Goal: Transaction & Acquisition: Obtain resource

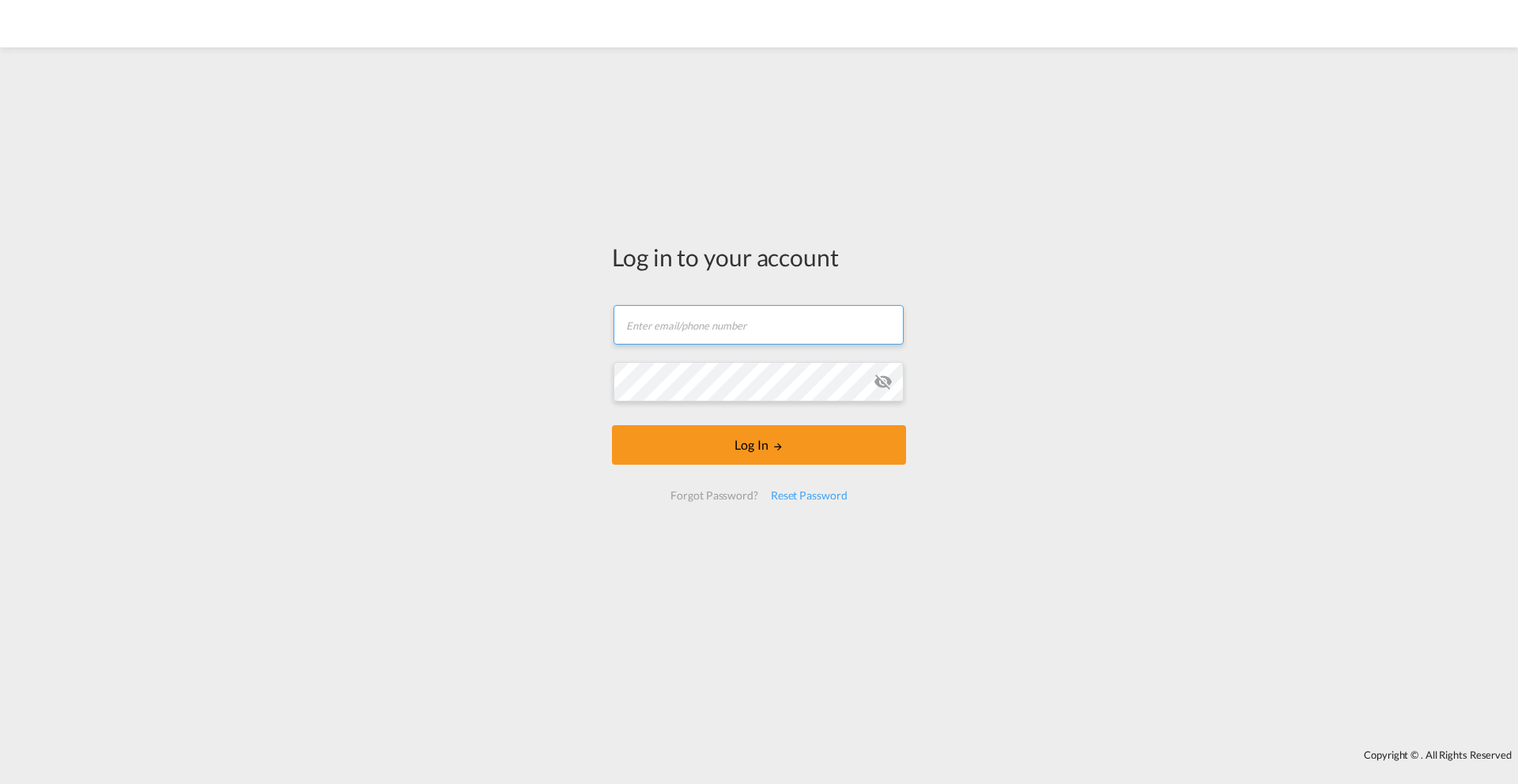
click at [690, 314] on input "text" at bounding box center [758, 325] width 290 height 39
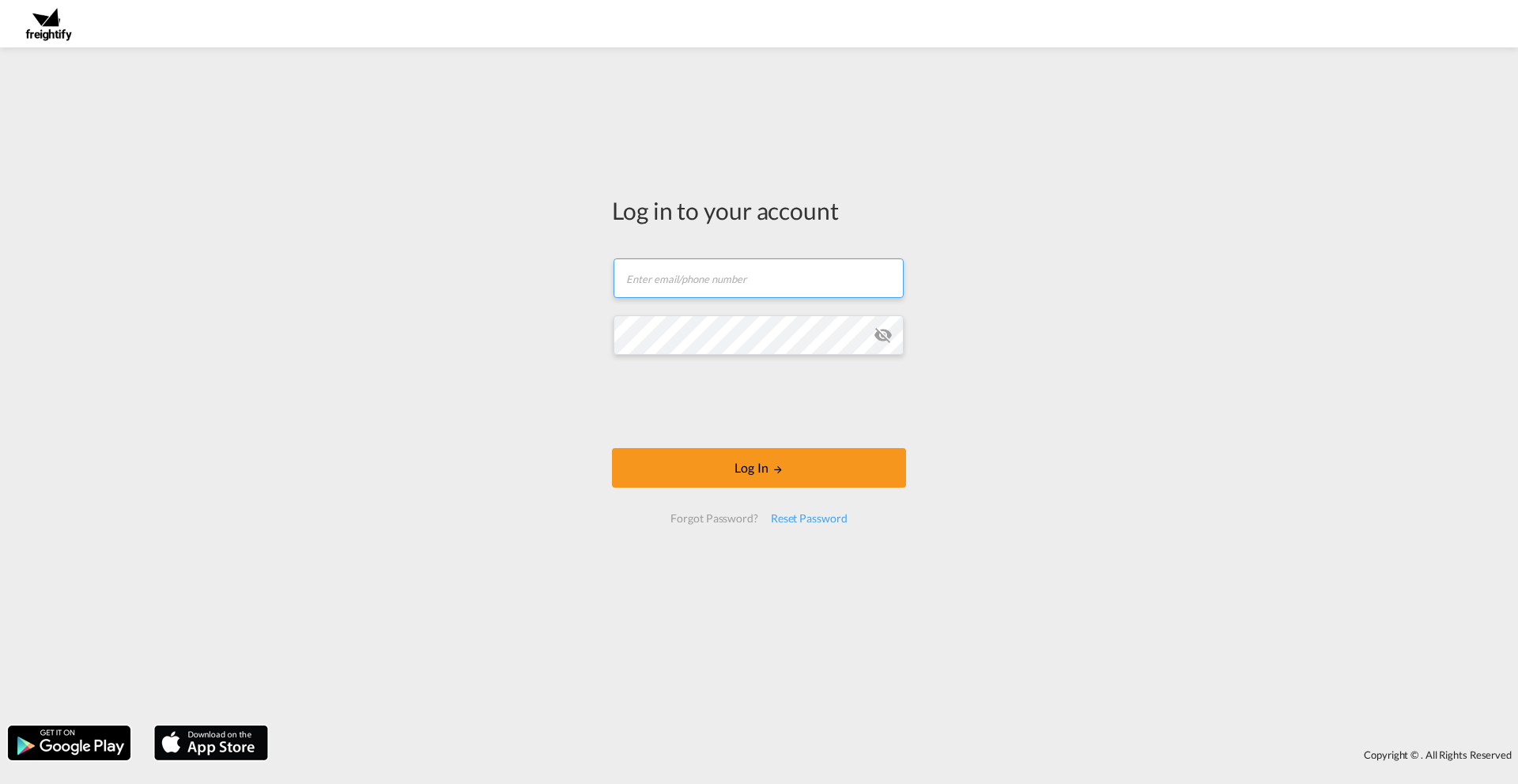
click at [676, 273] on input "text" at bounding box center [758, 278] width 290 height 39
type input "[EMAIL_ADDRESS][DOMAIN_NAME]"
click at [883, 336] on md-icon "icon-eye-off" at bounding box center [883, 335] width 19 height 19
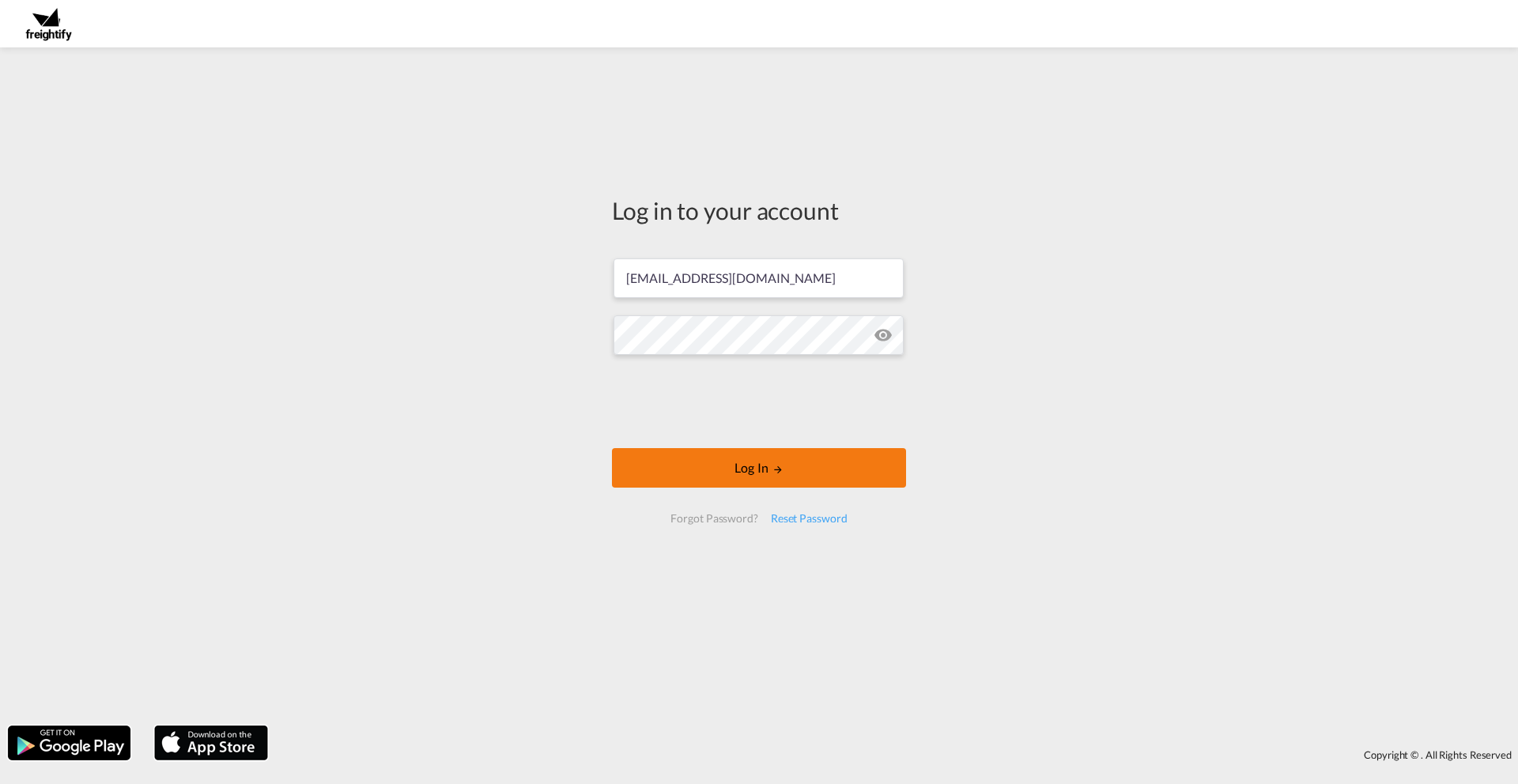
click at [726, 465] on button "Log In" at bounding box center [759, 468] width 294 height 39
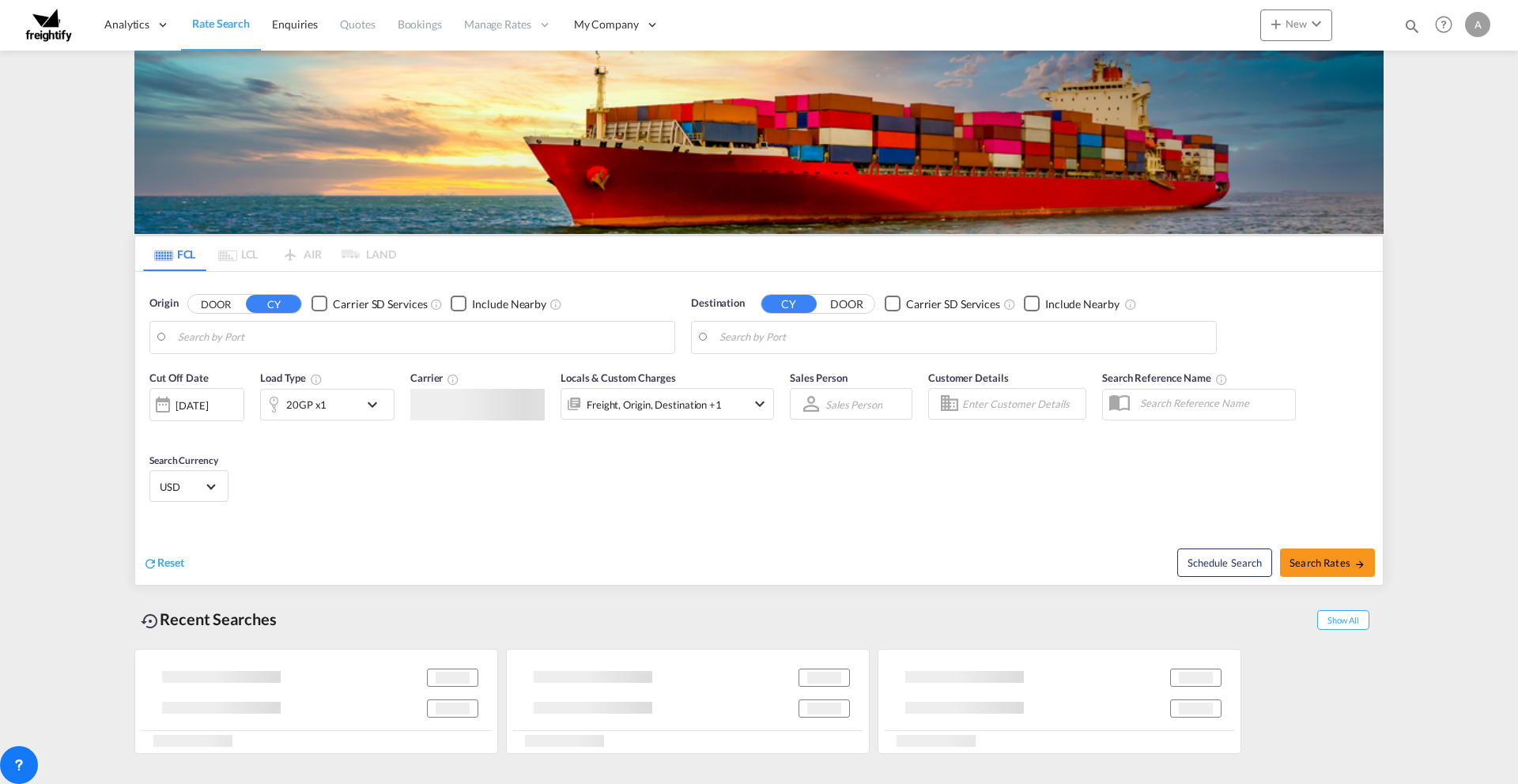
type input "[GEOGRAPHIC_DATA], GBLIV"
type input "Qingdao Pt, CNQDG"
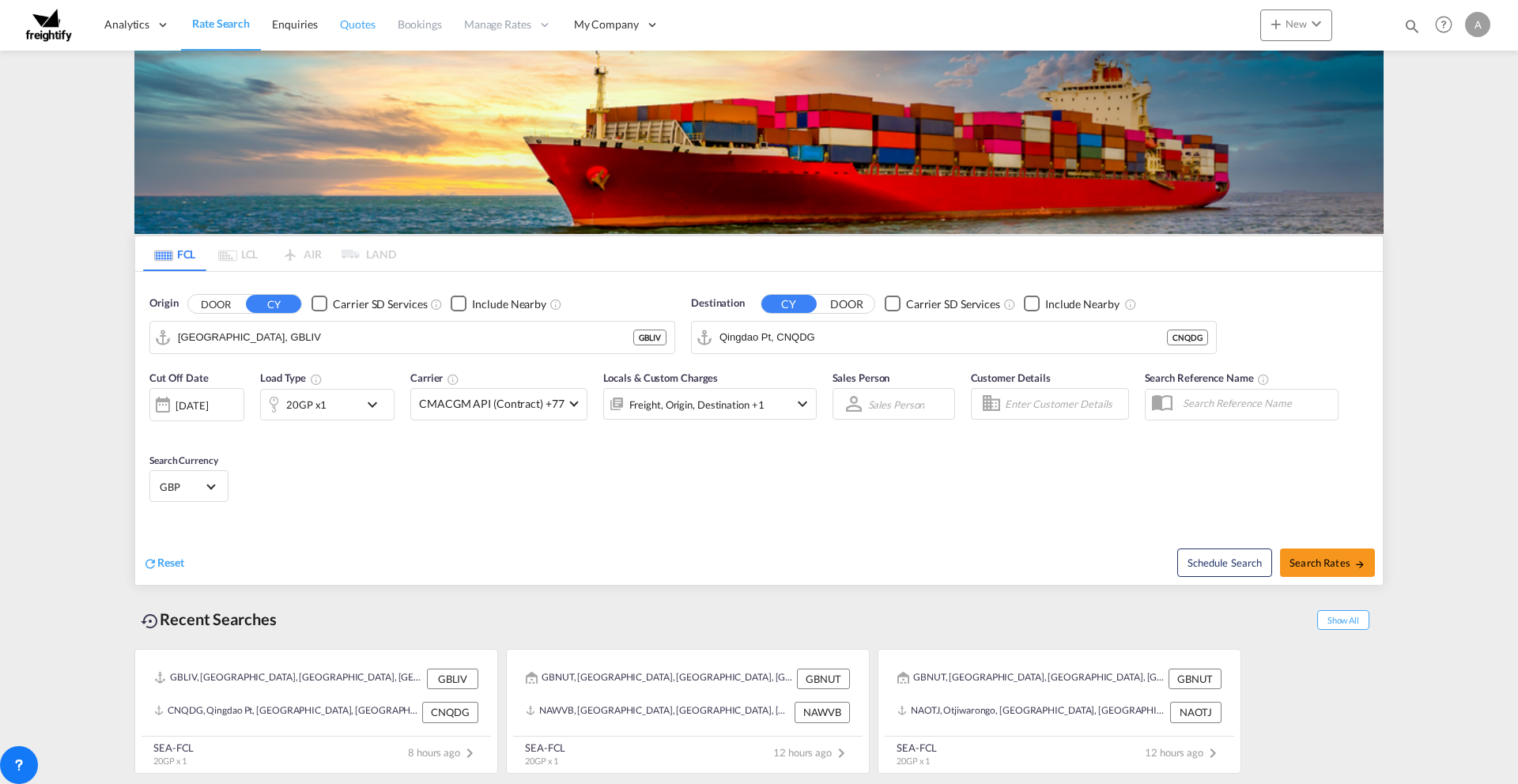
click at [358, 27] on span "Quotes" at bounding box center [357, 24] width 34 height 13
click at [343, 22] on span "Quotes" at bounding box center [357, 24] width 34 height 13
click at [403, 25] on span "Bookings" at bounding box center [420, 24] width 44 height 13
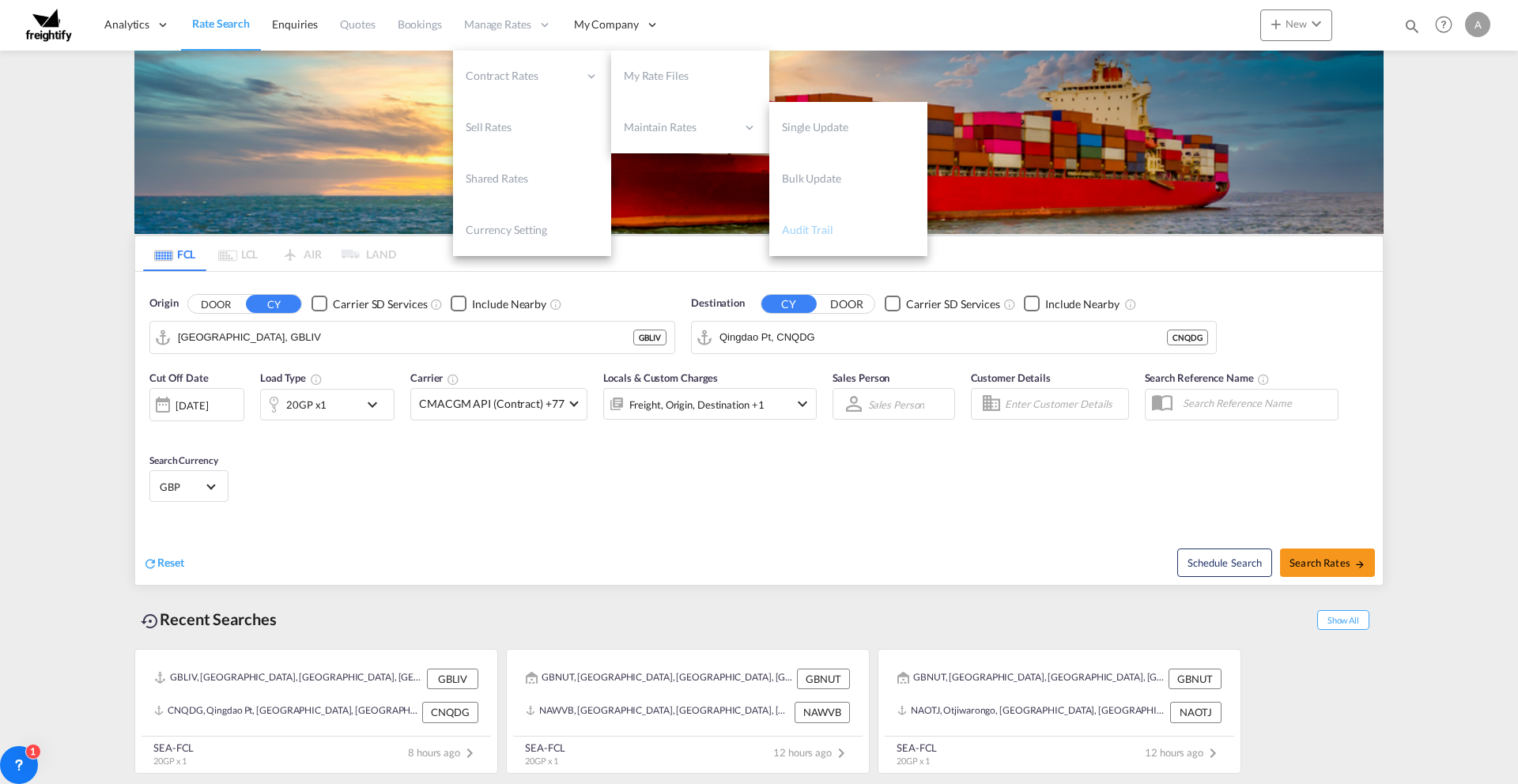
click at [798, 229] on span "Audit Trail" at bounding box center [807, 230] width 52 height 13
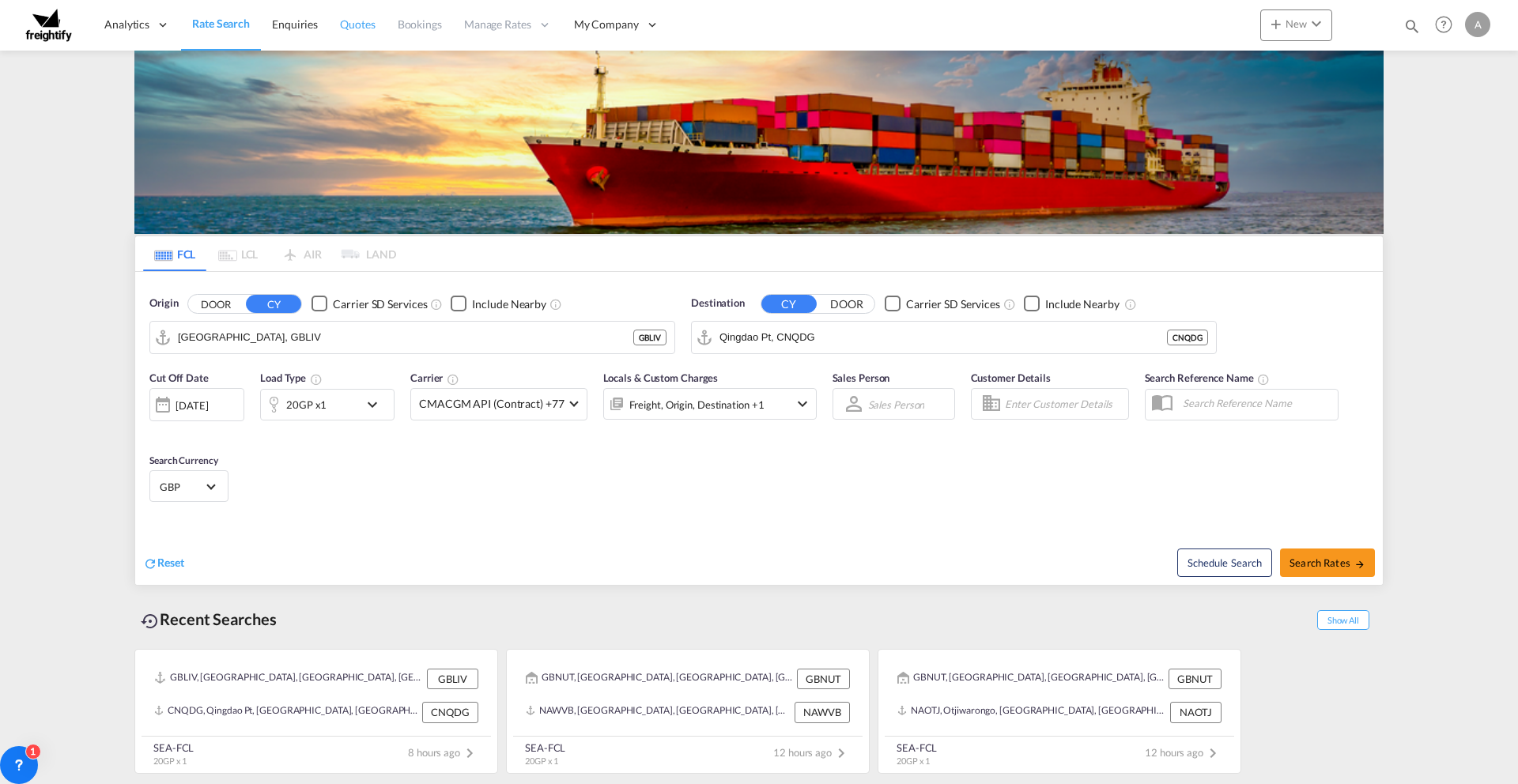
click at [356, 24] on span "Quotes" at bounding box center [357, 24] width 34 height 13
click at [430, 24] on span "Bookings" at bounding box center [420, 24] width 44 height 13
click at [417, 25] on span "Bookings" at bounding box center [420, 24] width 44 height 13
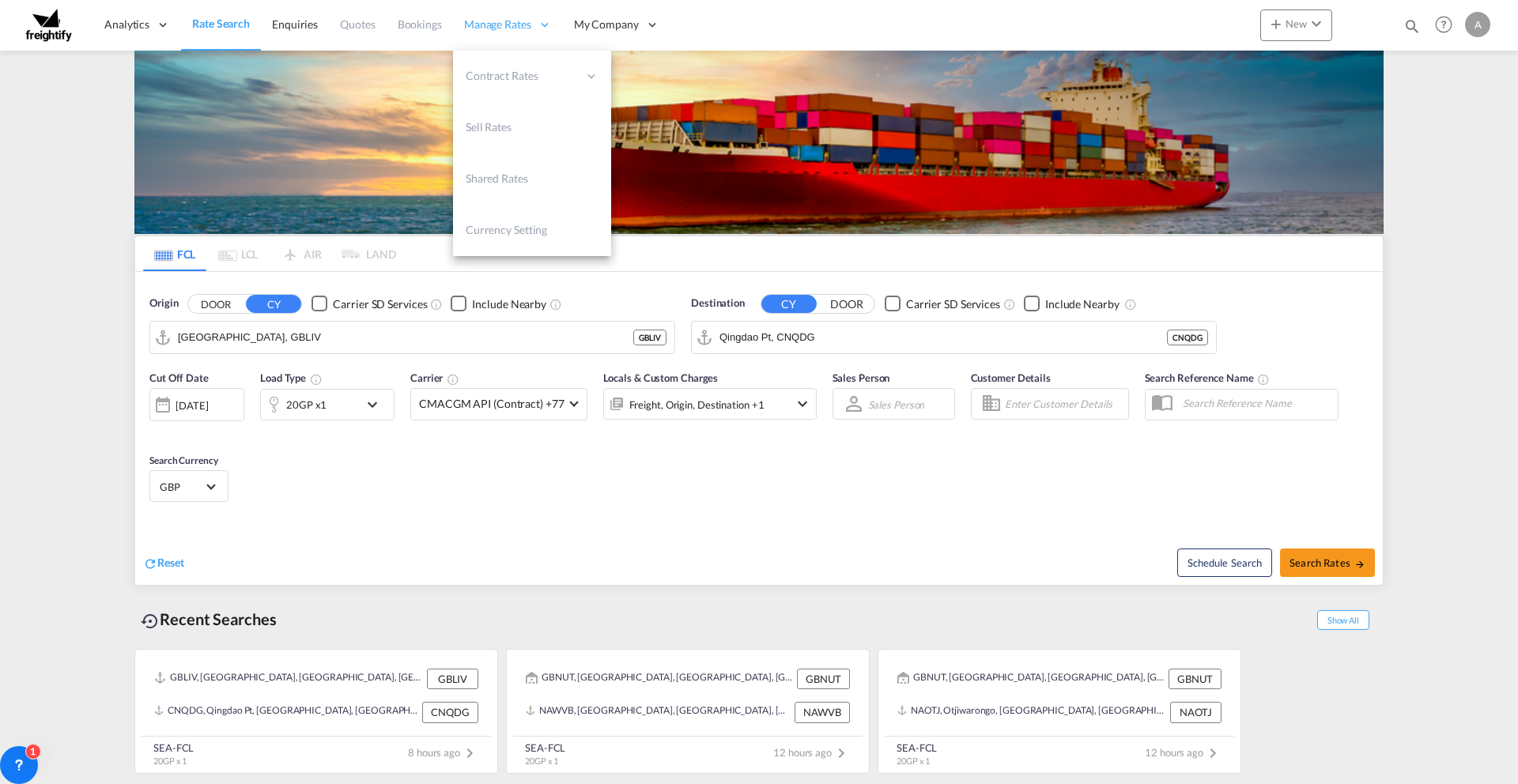
click at [493, 25] on span "Manage Rates" at bounding box center [498, 24] width 67 height 16
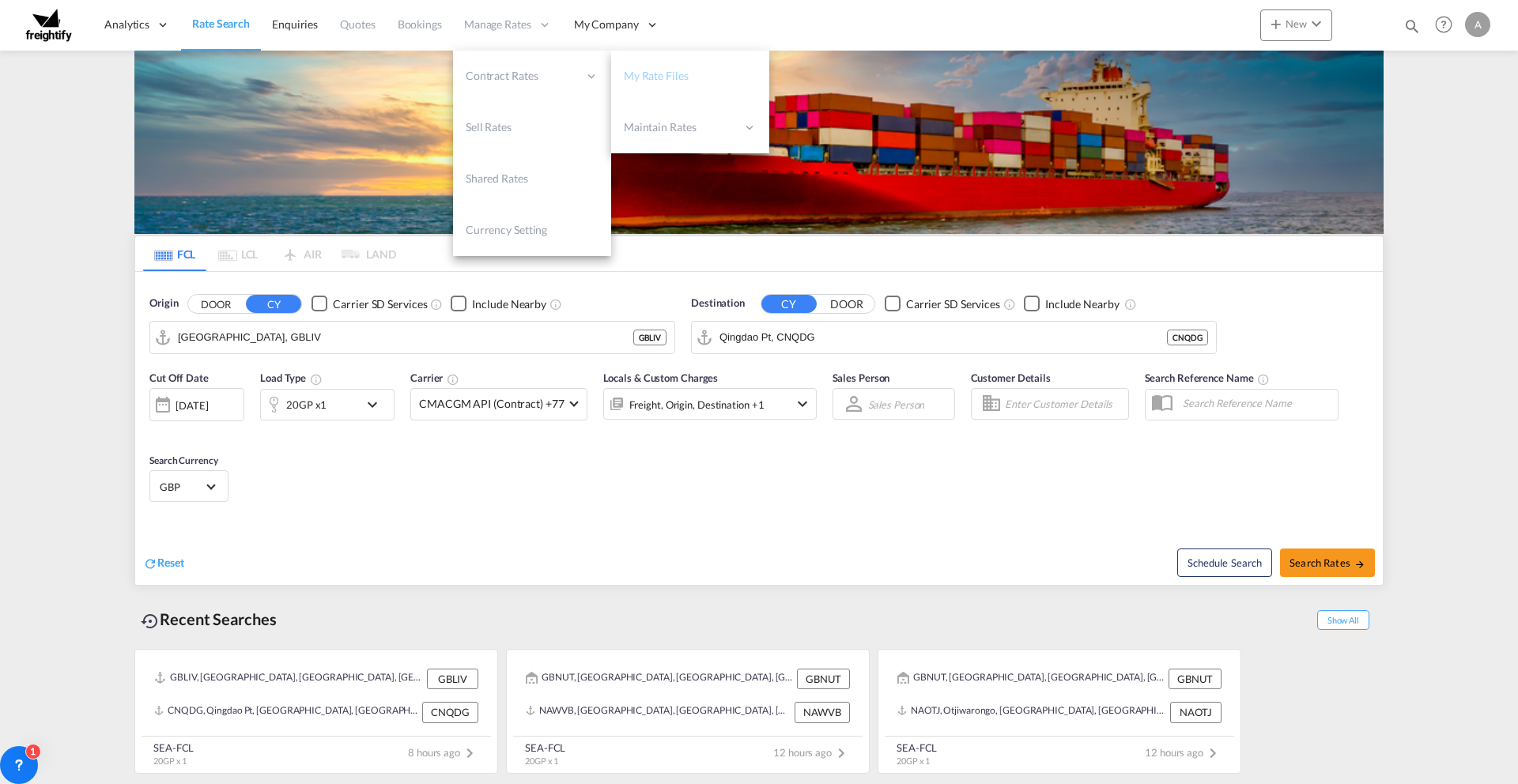
click at [661, 76] on span "My Rate Files" at bounding box center [656, 76] width 65 height 13
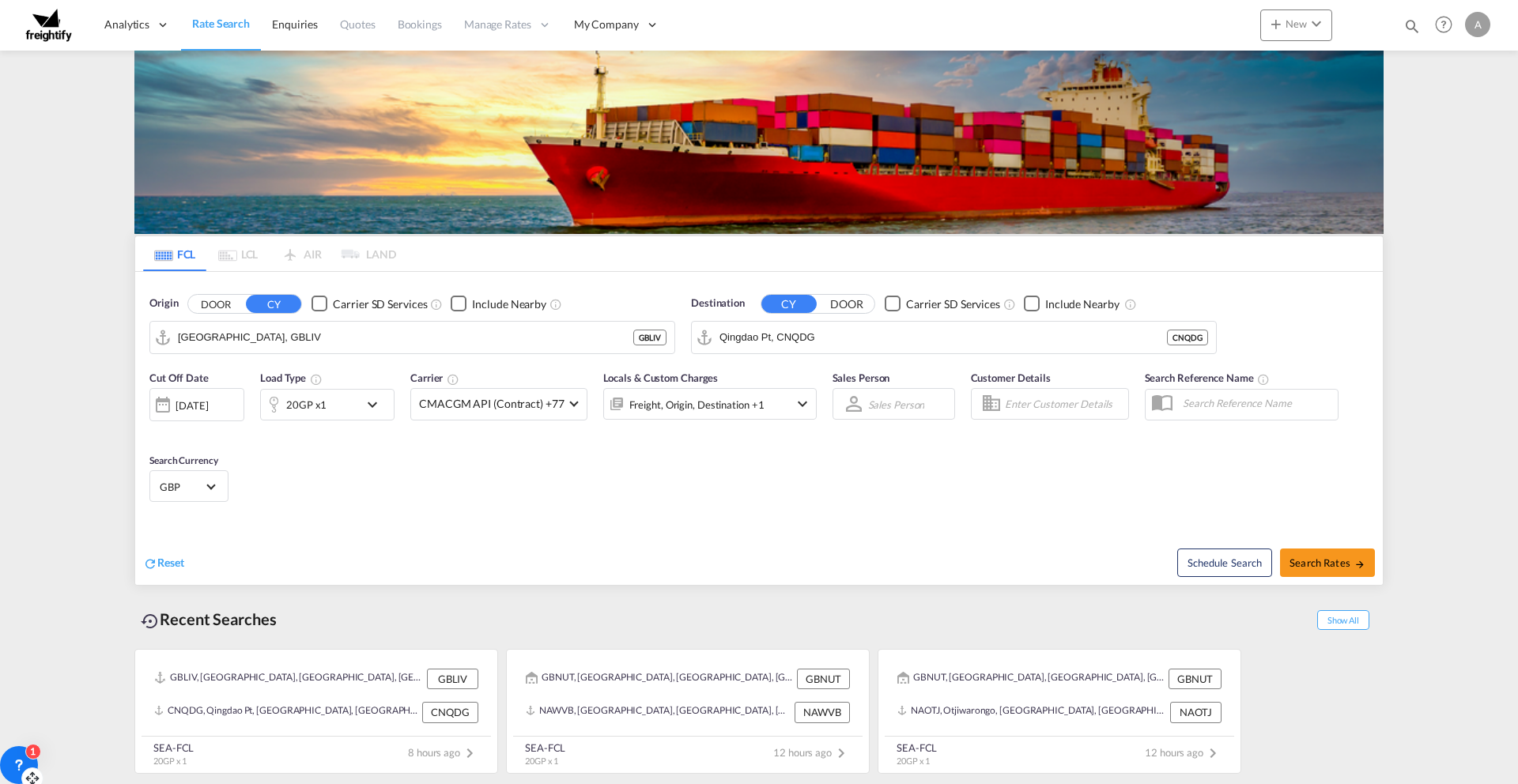
click at [15, 760] on icon at bounding box center [18, 765] width 16 height 16
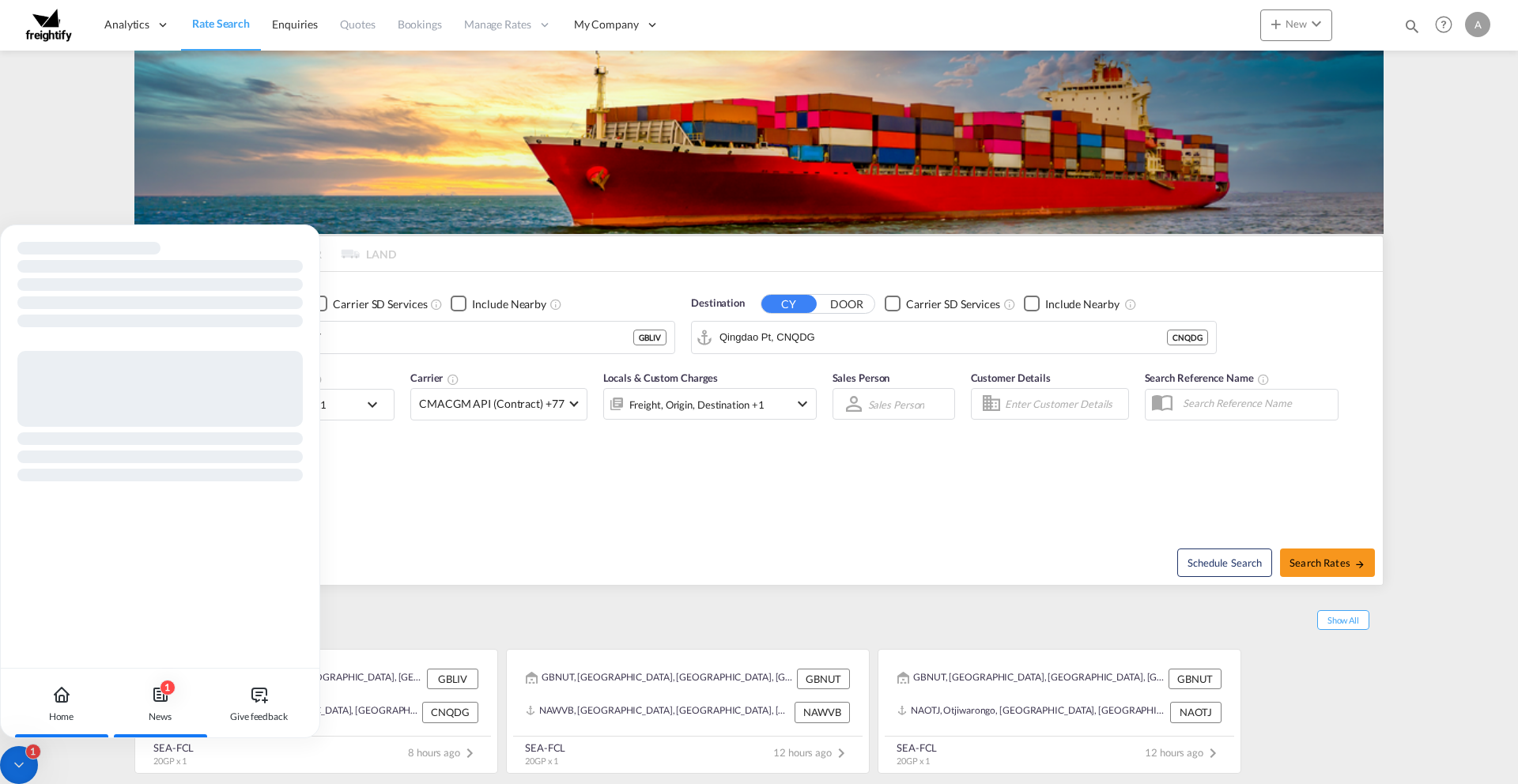
click at [160, 704] on icon at bounding box center [160, 695] width 19 height 19
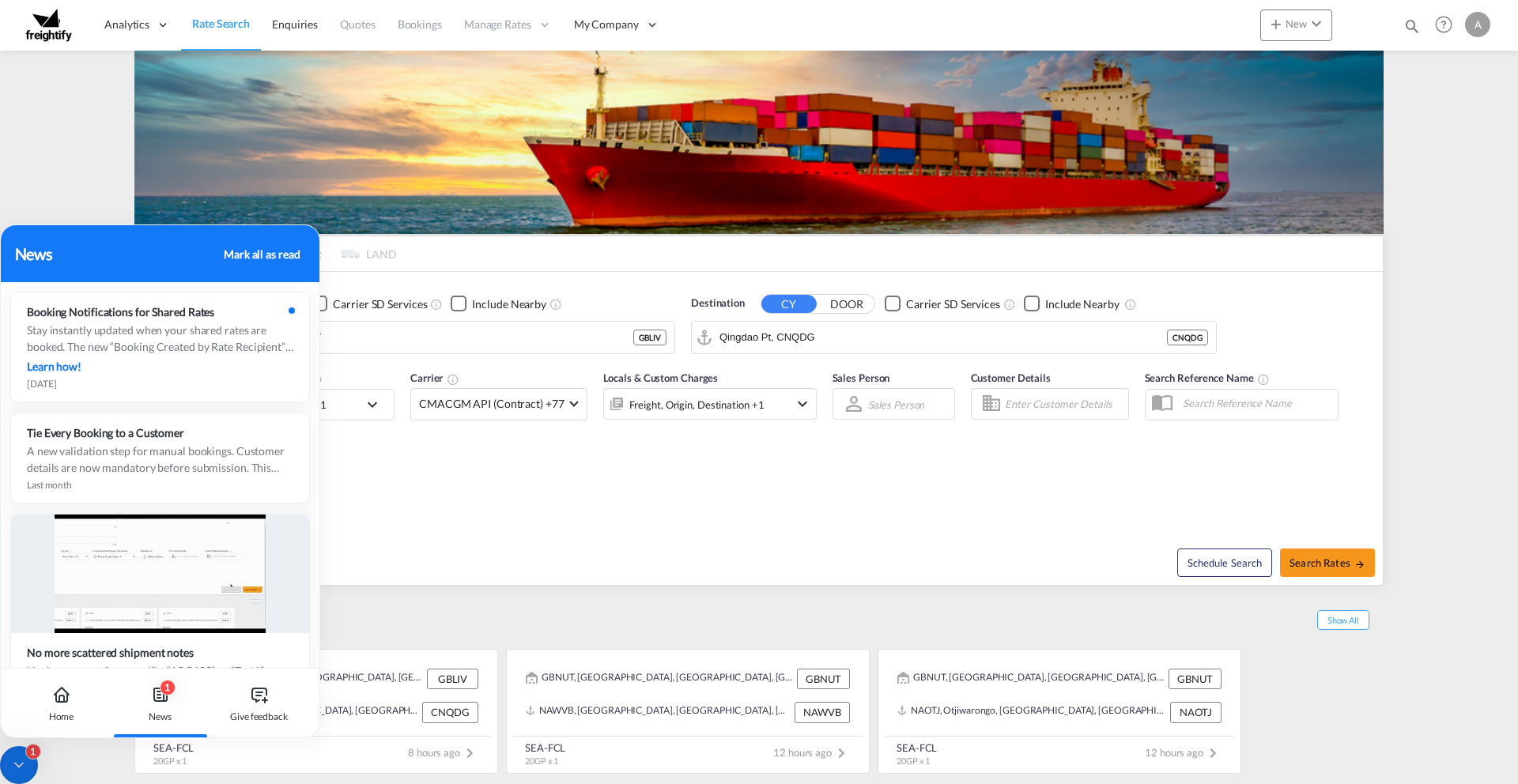
click at [425, 641] on div "GBLIV, [GEOGRAPHIC_DATA], [GEOGRAPHIC_DATA], [GEOGRAPHIC_DATA] & [GEOGRAPHIC_DA…" at bounding box center [759, 708] width 1250 height 133
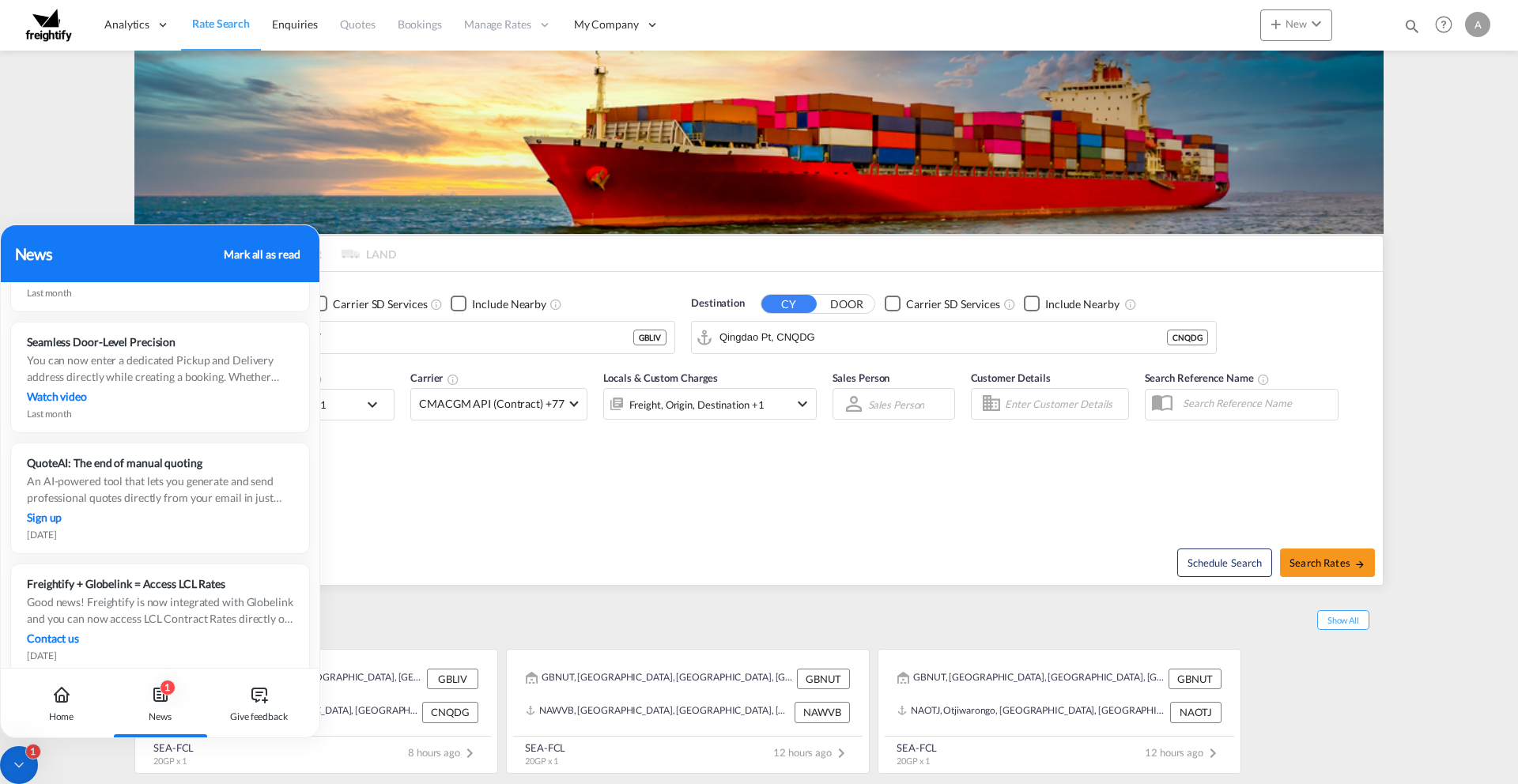
scroll to position [1448, 0]
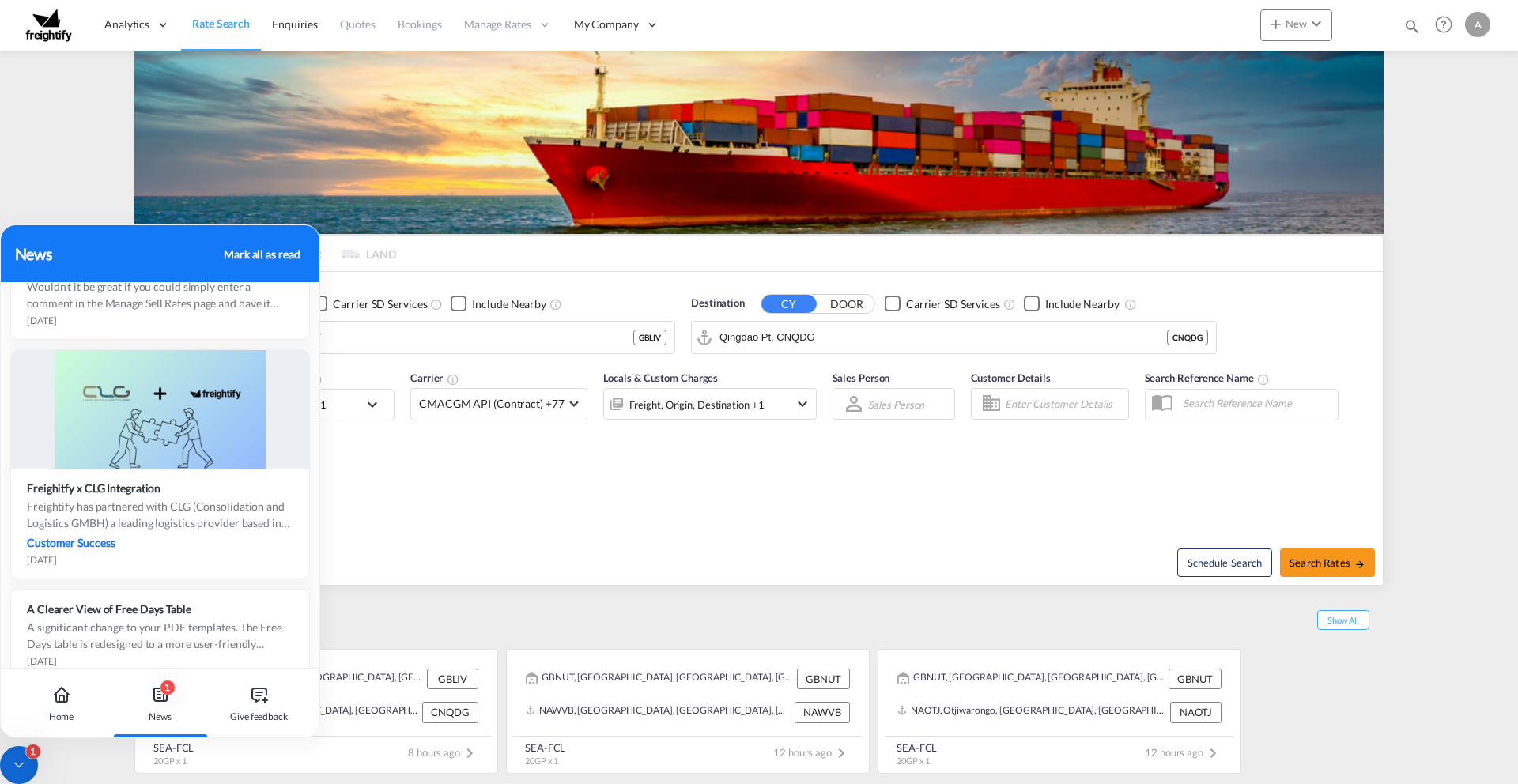
click at [264, 254] on div "Mark all as read" at bounding box center [262, 254] width 76 height 16
click at [96, 190] on md-content "Analytics Reports Dashboard Rate Search Enquiries Quotes Bookings" at bounding box center [759, 392] width 1518 height 784
click at [62, 710] on div "Home" at bounding box center [62, 717] width 25 height 14
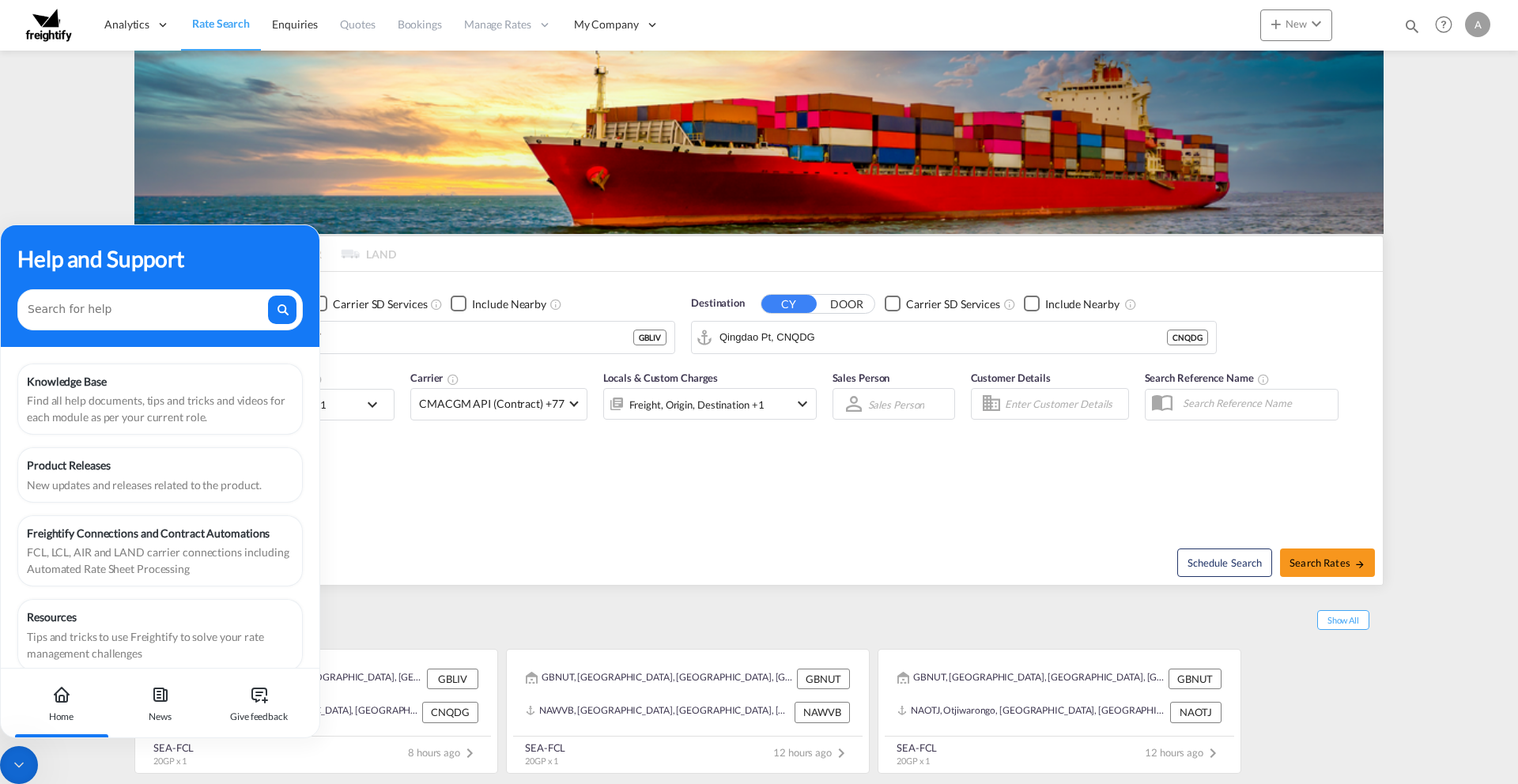
click at [0, 167] on md-content "Analytics Reports Dashboard Rate Search Enquiries Quotes Bookings" at bounding box center [759, 392] width 1518 height 784
click at [79, 246] on div "Help and Support" at bounding box center [160, 259] width 286 height 33
click at [24, 769] on icon at bounding box center [18, 765] width 16 height 16
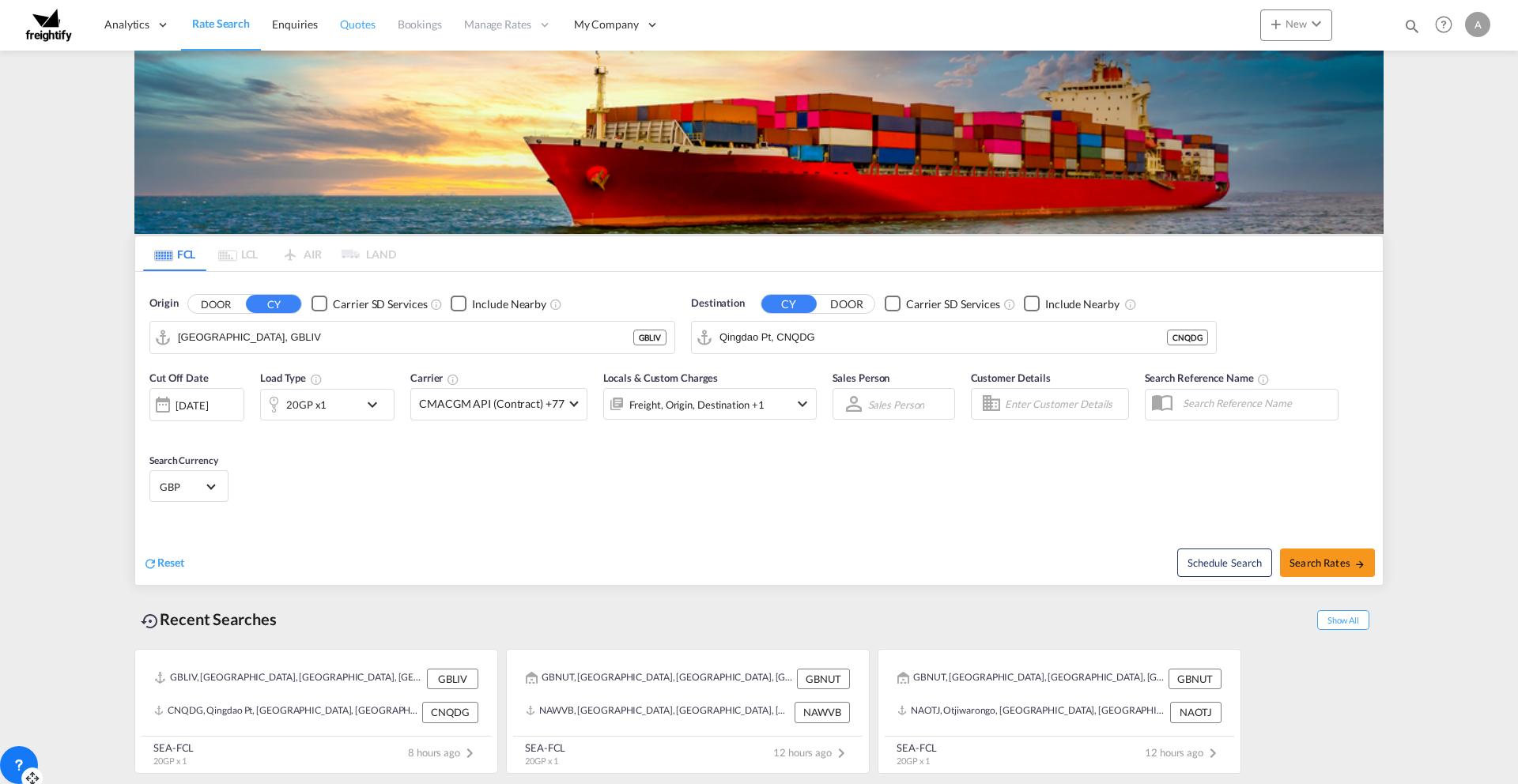
click at [354, 21] on span "Quotes" at bounding box center [357, 24] width 34 height 13
click at [417, 25] on span "Bookings" at bounding box center [420, 24] width 44 height 13
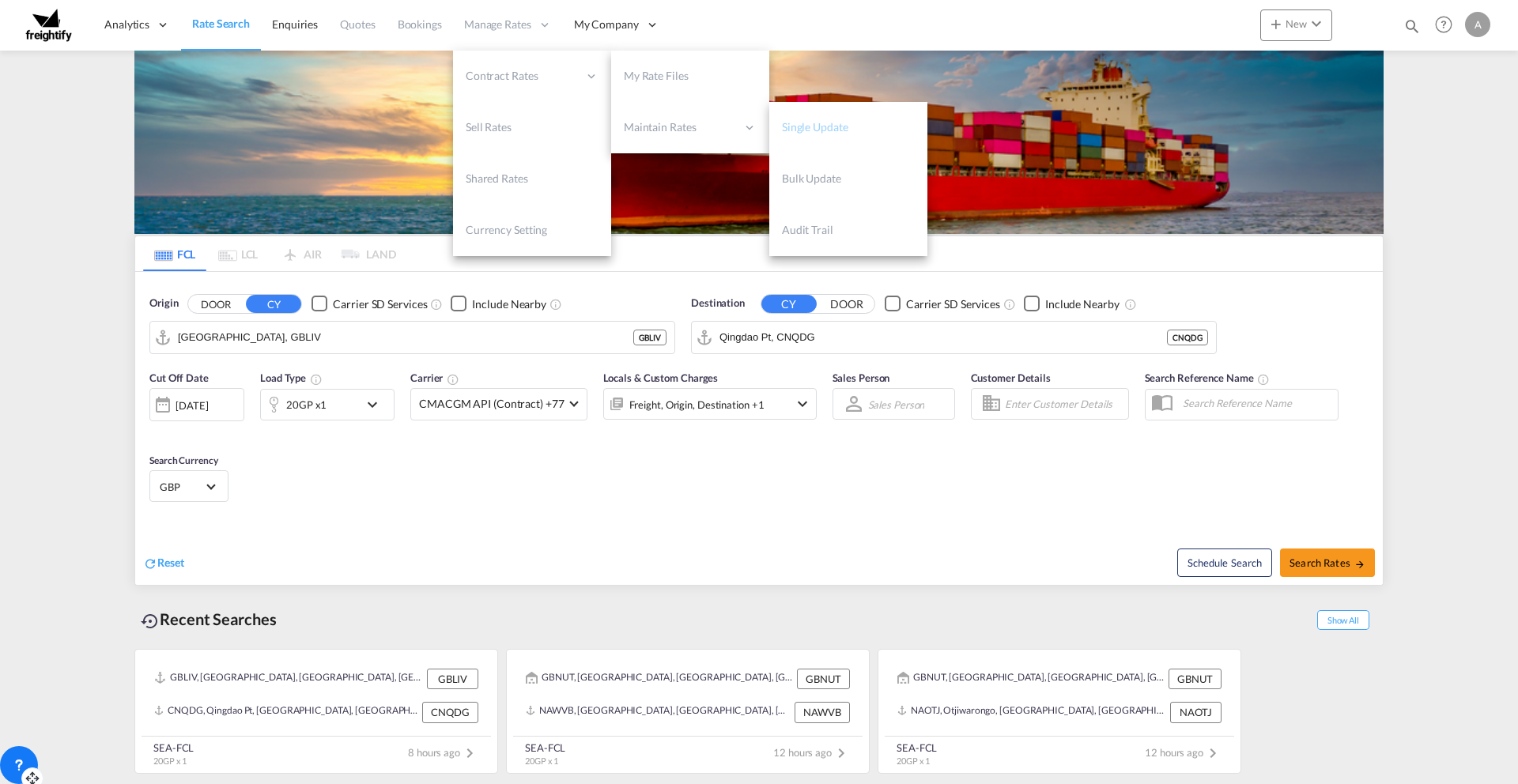
click at [821, 129] on span "Single Update" at bounding box center [814, 126] width 66 height 13
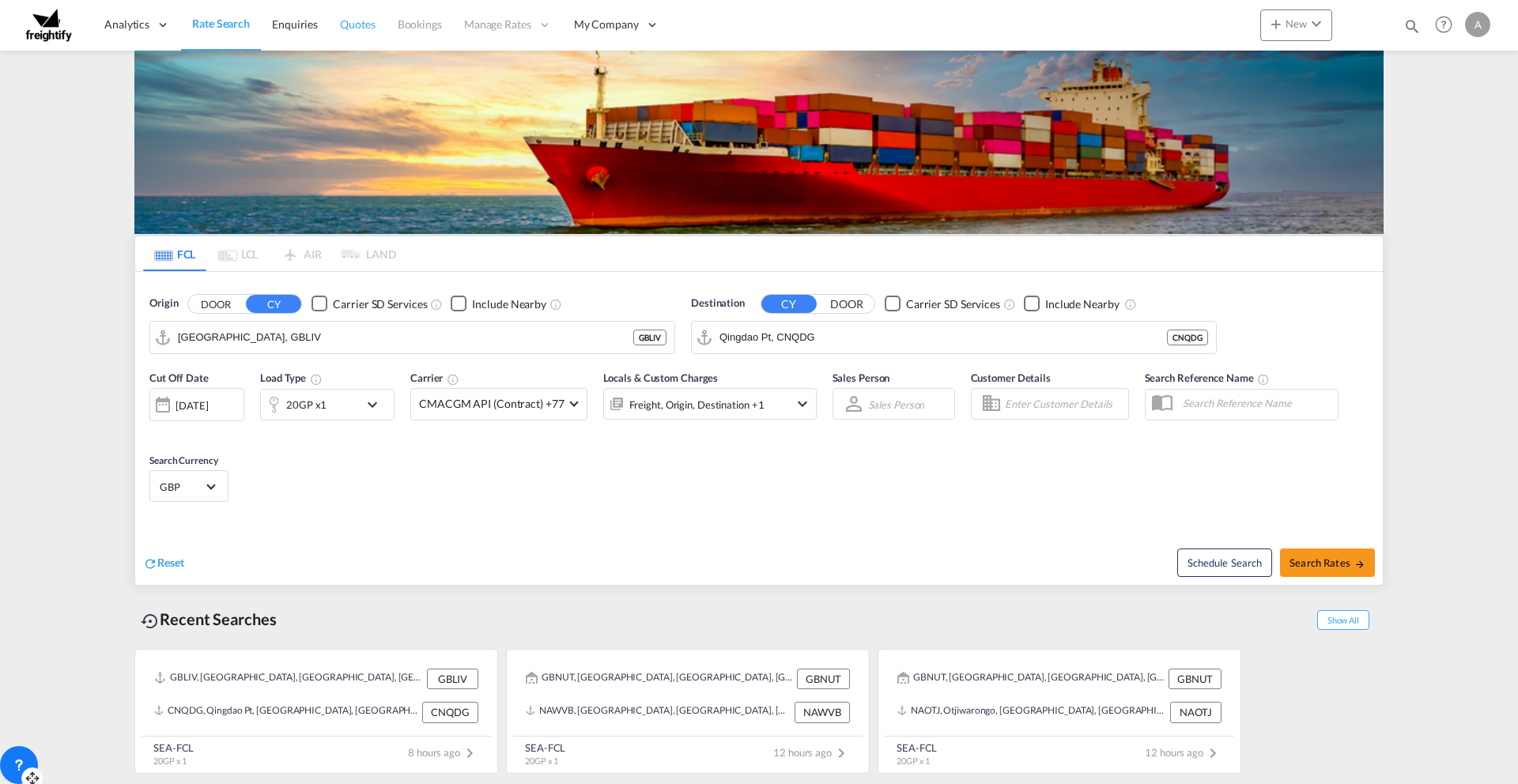
click at [353, 21] on span "Quotes" at bounding box center [357, 24] width 34 height 13
click at [421, 21] on span "Bookings" at bounding box center [420, 24] width 44 height 13
click at [332, 23] on link "Quotes" at bounding box center [357, 25] width 57 height 52
click at [269, 23] on link "Enquiries" at bounding box center [295, 25] width 68 height 52
